Goal: Find specific page/section

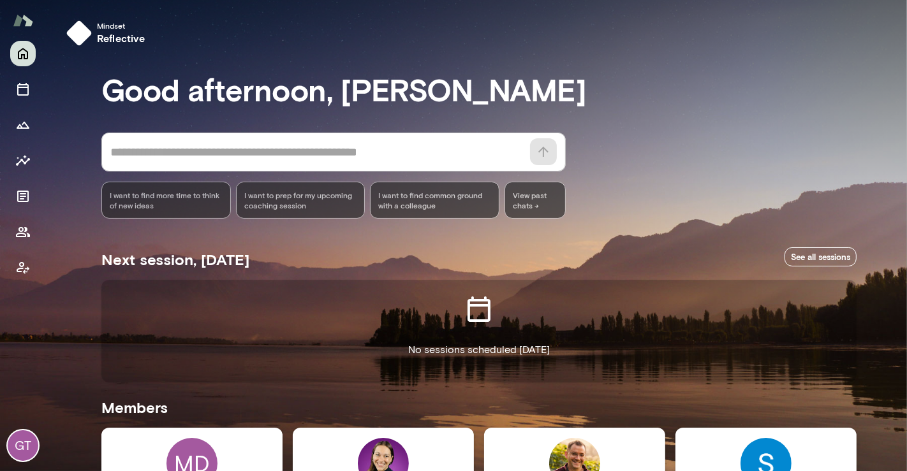
drag, startPoint x: 903, startPoint y: 128, endPoint x: 900, endPoint y: 161, distance: 33.3
click at [900, 161] on div at bounding box center [453, 157] width 907 height 314
drag, startPoint x: 899, startPoint y: 205, endPoint x: 902, endPoint y: 244, distance: 39.0
click at [903, 230] on div at bounding box center [453, 157] width 907 height 314
click at [902, 271] on div at bounding box center [453, 157] width 907 height 314
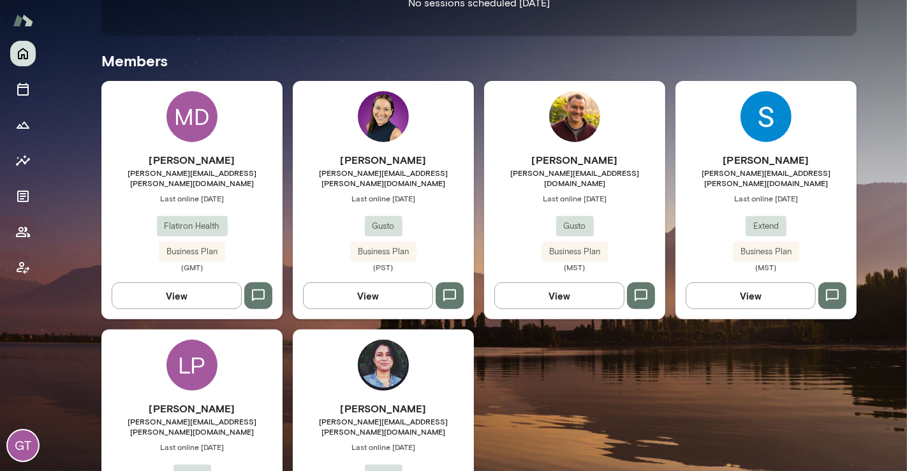
scroll to position [394, 0]
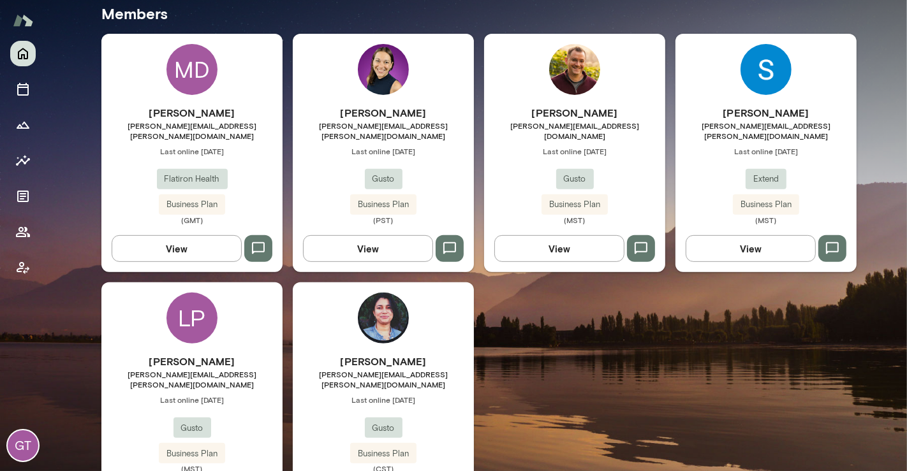
click at [746, 146] on span "Last online [DATE]" at bounding box center [766, 151] width 181 height 10
